Goal: Transaction & Acquisition: Purchase product/service

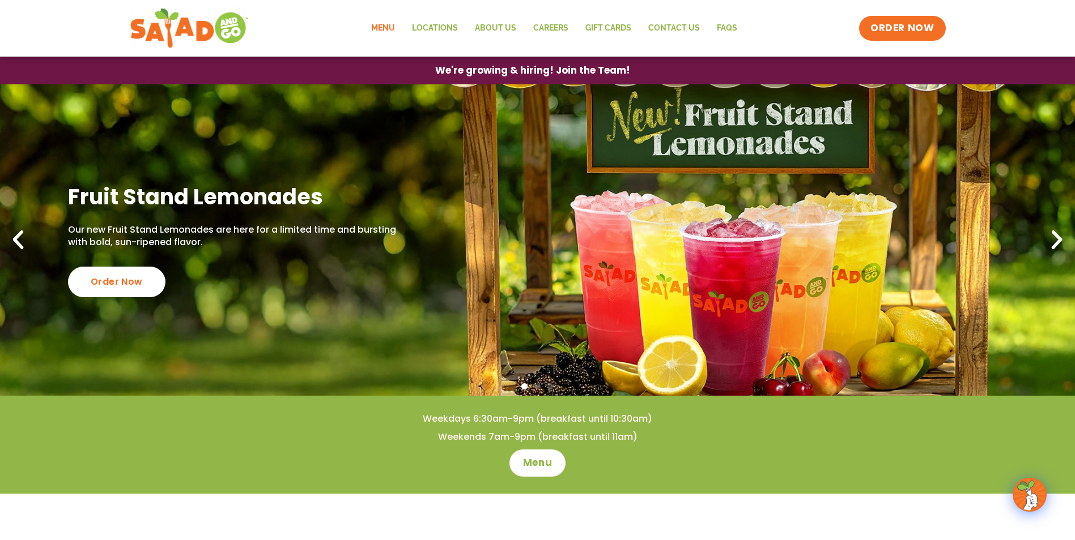
click at [377, 24] on link "Menu" at bounding box center [383, 28] width 41 height 26
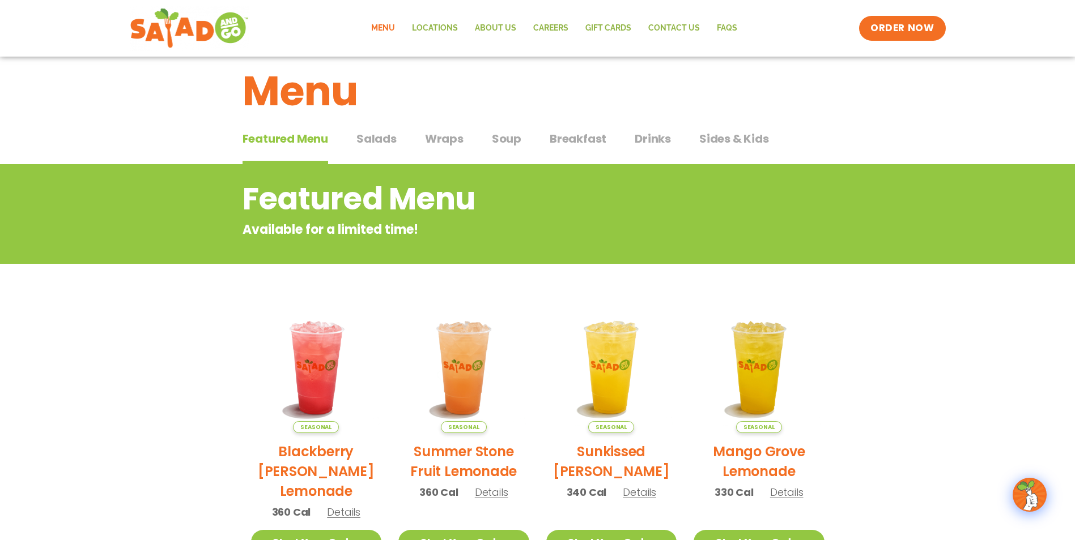
scroll to position [16, 0]
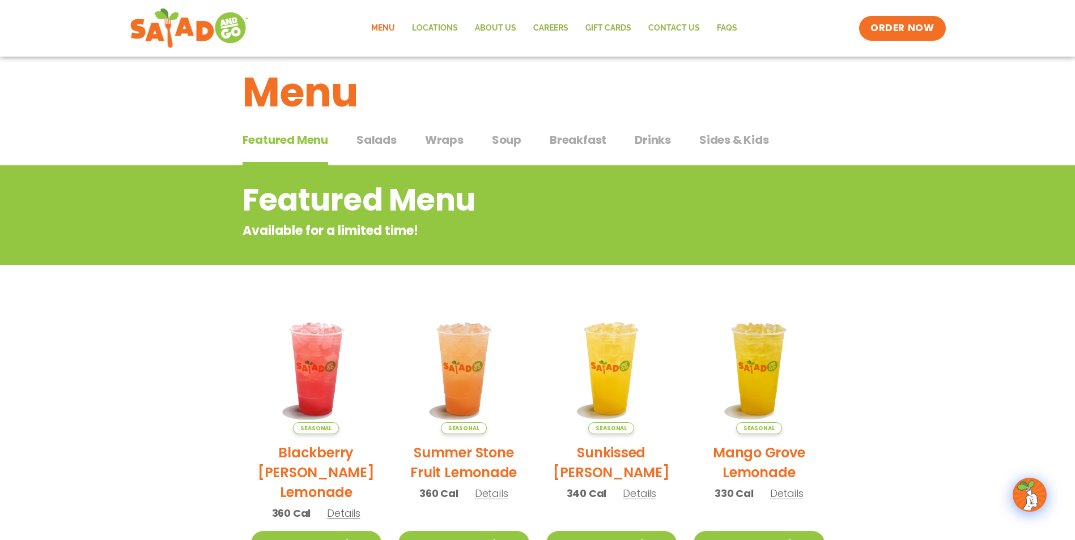
click at [378, 138] on span "Salads" at bounding box center [376, 139] width 40 height 17
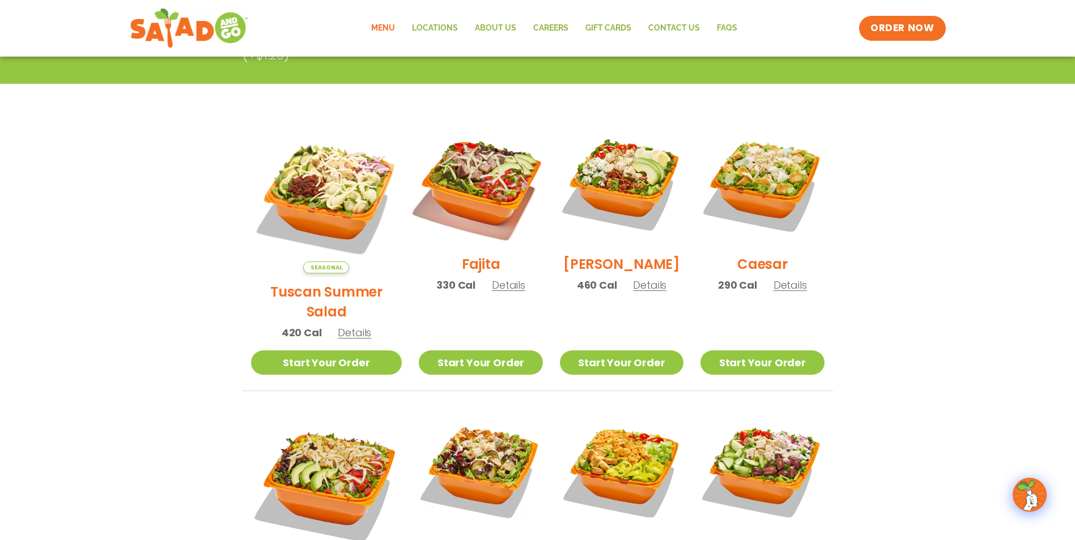
scroll to position [243, 0]
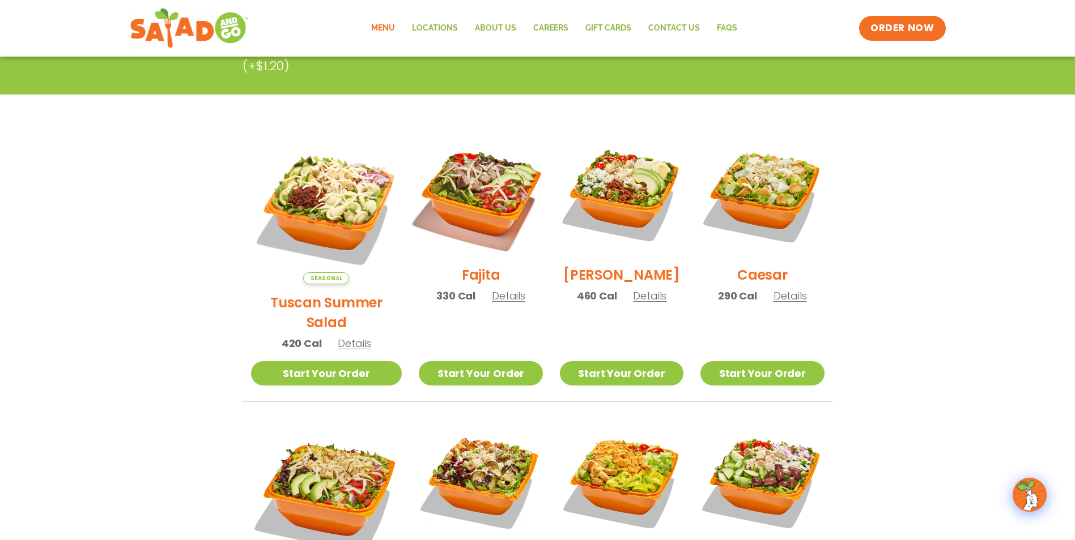
click at [454, 181] on img at bounding box center [480, 194] width 145 height 145
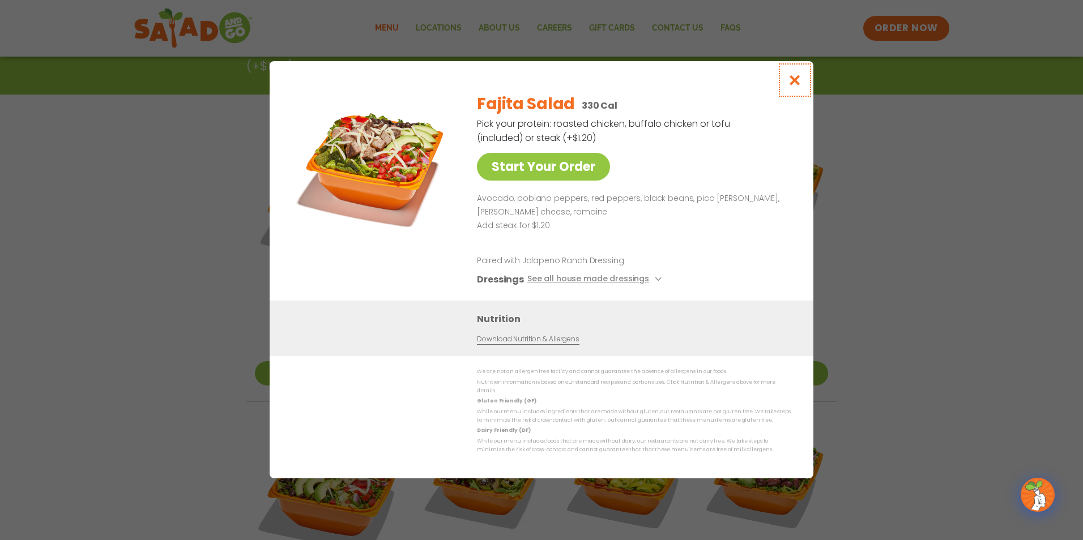
click at [796, 86] on icon "Close modal" at bounding box center [795, 80] width 14 height 12
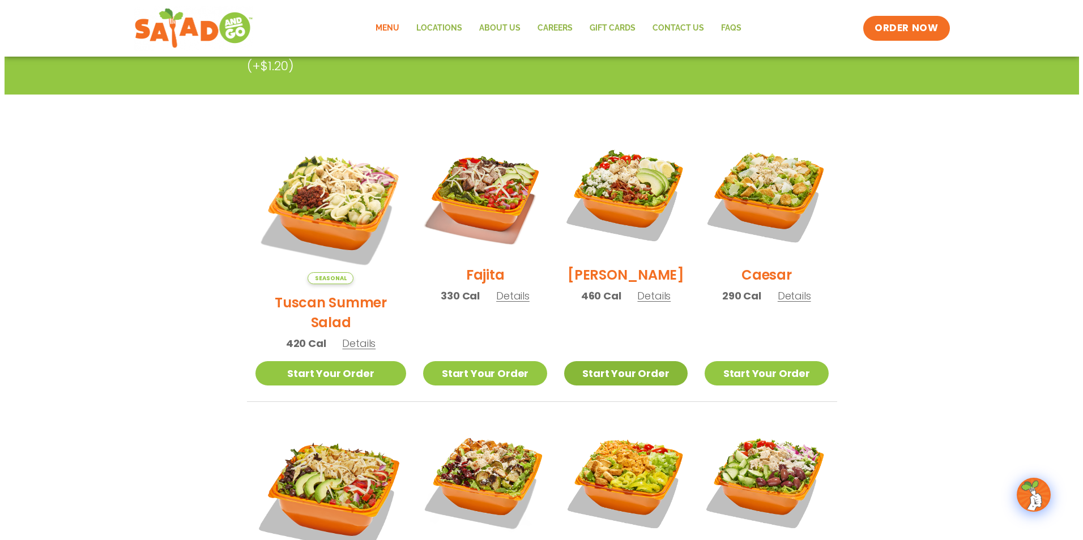
scroll to position [583, 0]
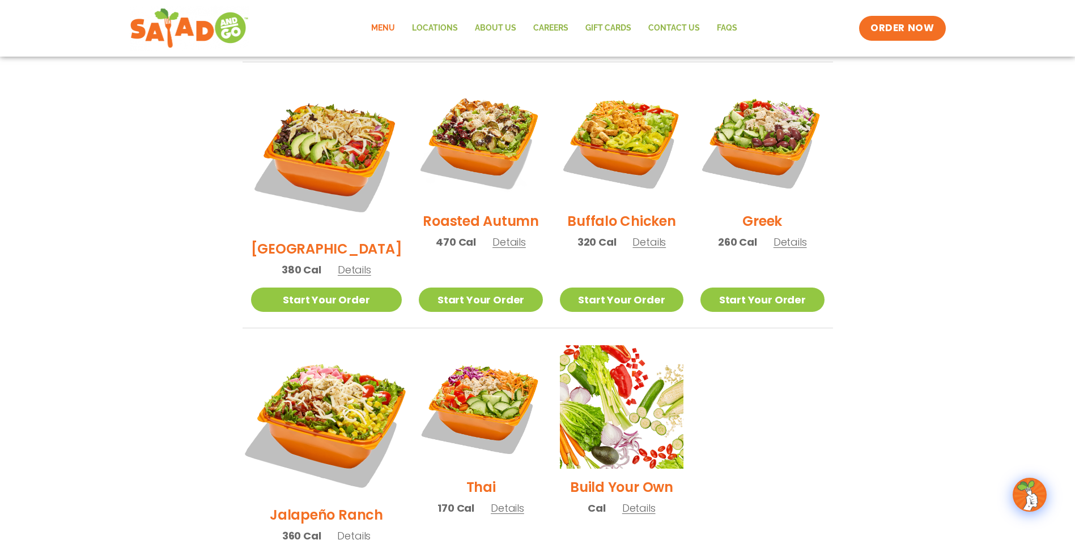
click at [356, 404] on img at bounding box center [325, 421] width 177 height 177
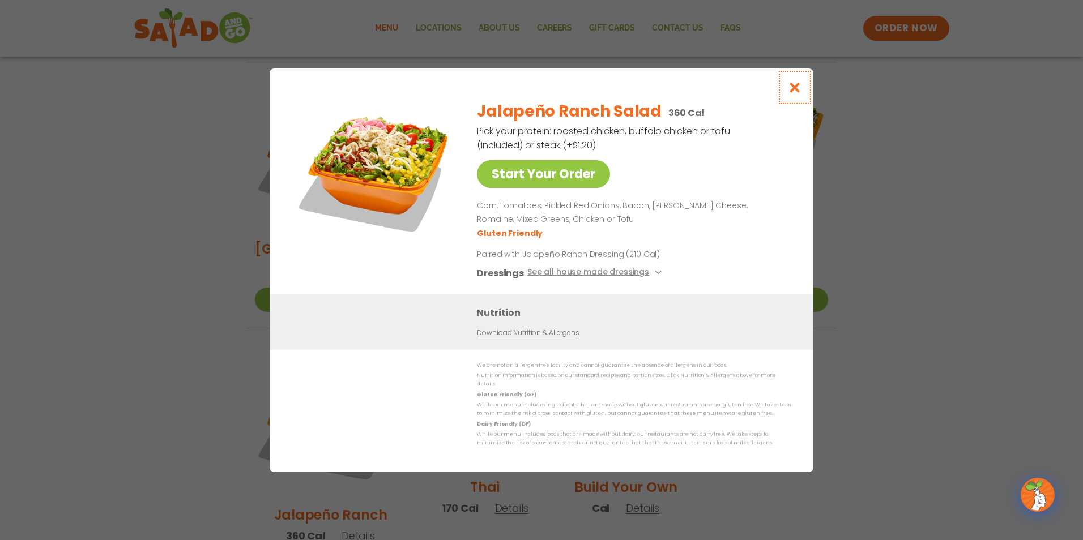
click at [799, 93] on icon "Close modal" at bounding box center [795, 88] width 14 height 12
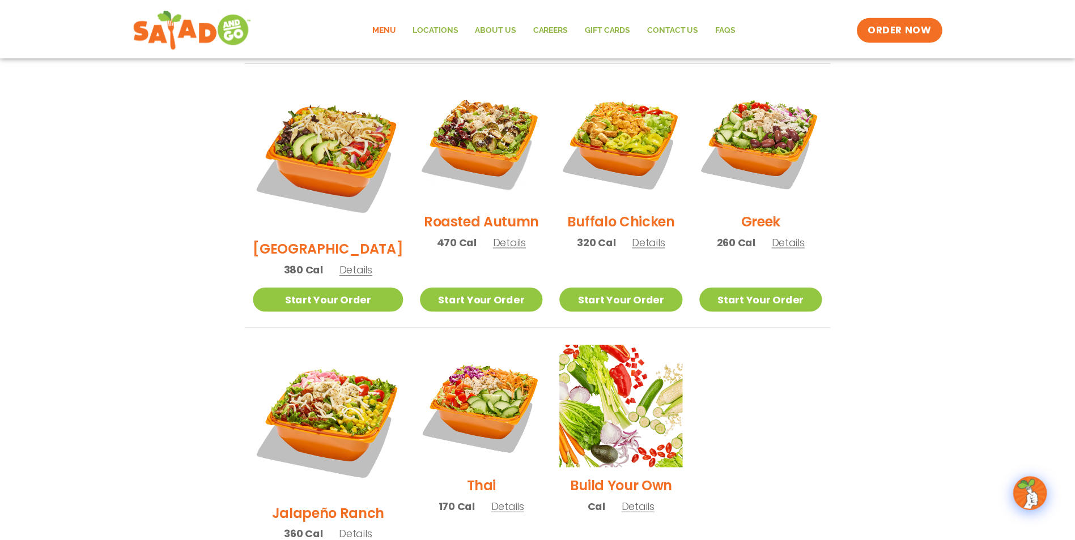
scroll to position [576, 0]
